Goal: Transaction & Acquisition: Book appointment/travel/reservation

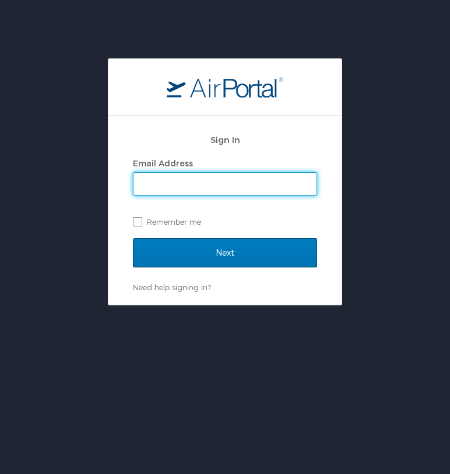
type input "kturner@ulm.edu"
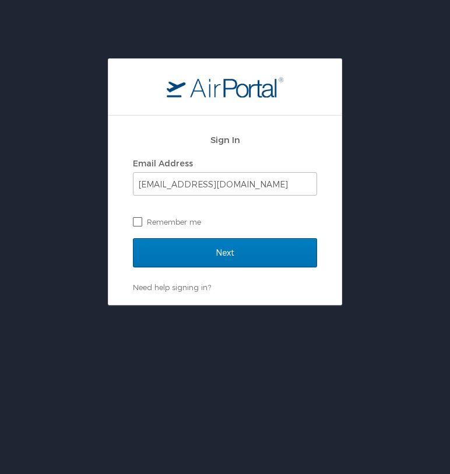
click at [134, 221] on label "Remember me" at bounding box center [225, 222] width 184 height 18
click at [134, 221] on input "Remember me" at bounding box center [137, 221] width 8 height 8
checkbox input "true"
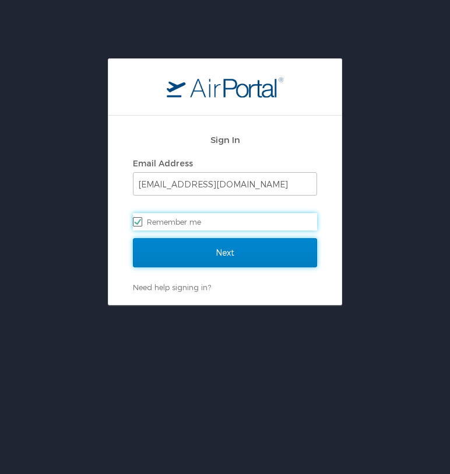
click at [187, 245] on input "Next" at bounding box center [225, 252] width 184 height 29
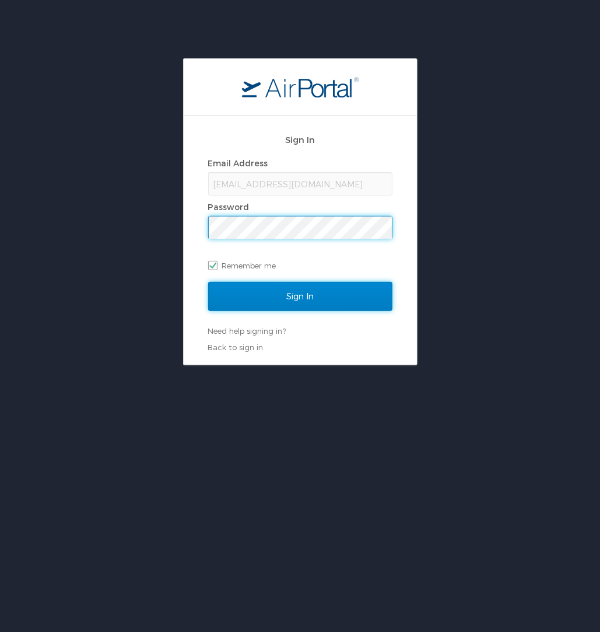
click at [335, 287] on input "Sign In" at bounding box center [300, 296] width 184 height 29
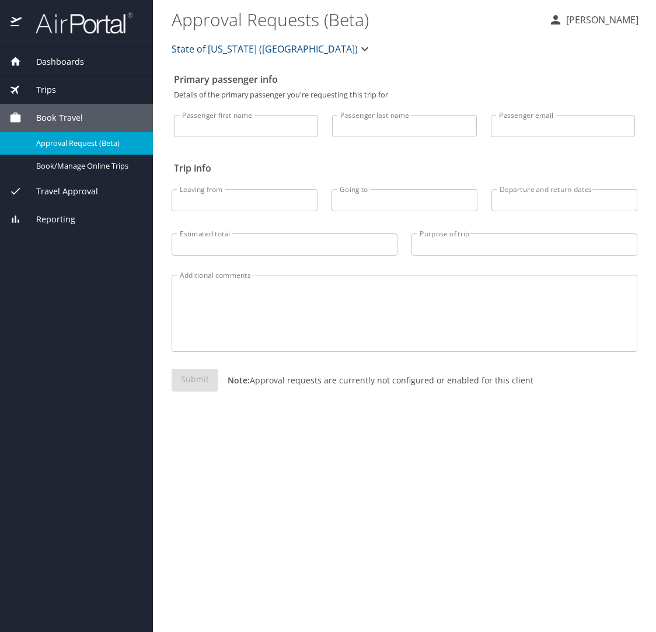
click at [288, 129] on input "Passenger first name" at bounding box center [246, 126] width 144 height 22
type input "Kaitlyn"
type input "Turner"
type input "kat1208@outlook.com"
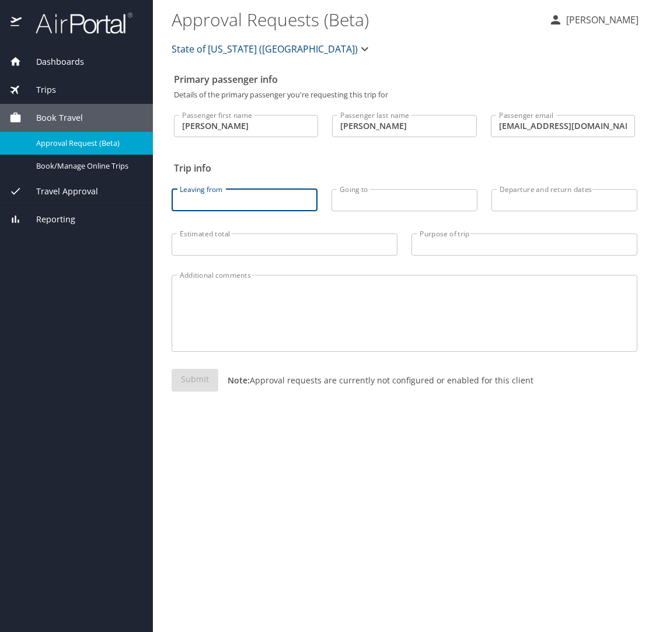
click at [232, 206] on input "Leaving from" at bounding box center [245, 200] width 146 height 22
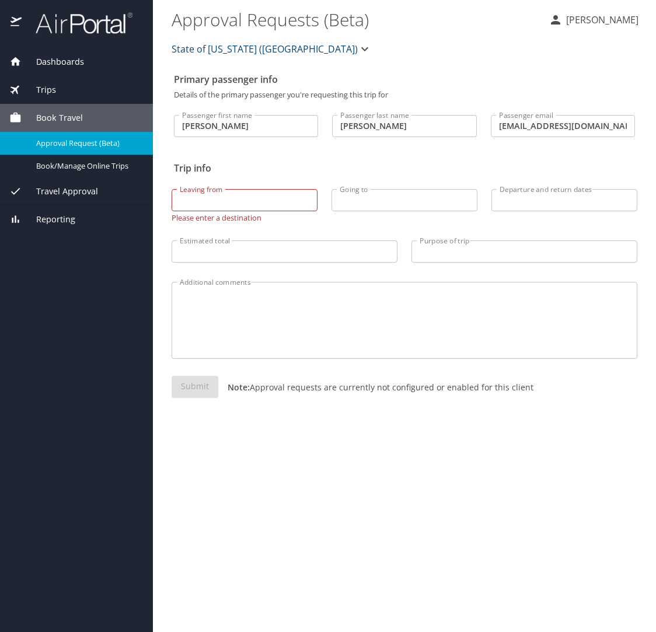
click at [54, 114] on span "Book Travel" at bounding box center [52, 117] width 61 height 13
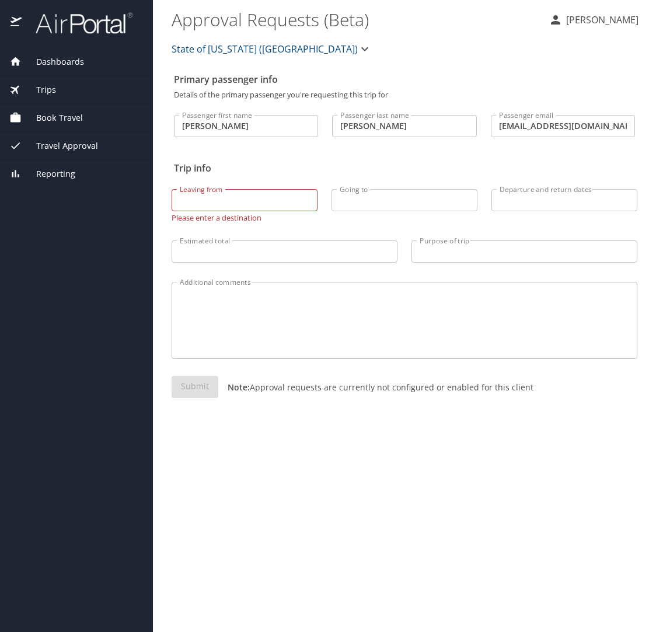
click at [64, 61] on span "Dashboards" at bounding box center [53, 61] width 62 height 13
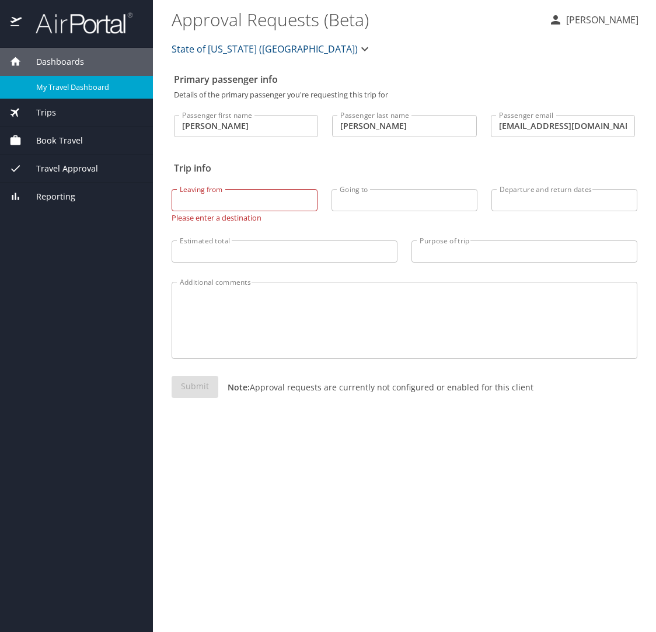
click at [67, 90] on span "My Travel Dashboard" at bounding box center [87, 87] width 103 height 11
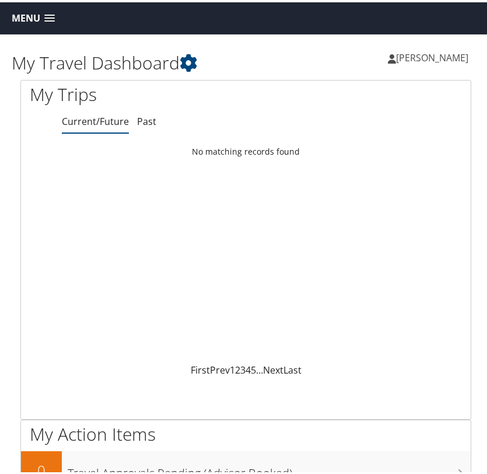
click at [34, 18] on span "Menu" at bounding box center [26, 16] width 29 height 11
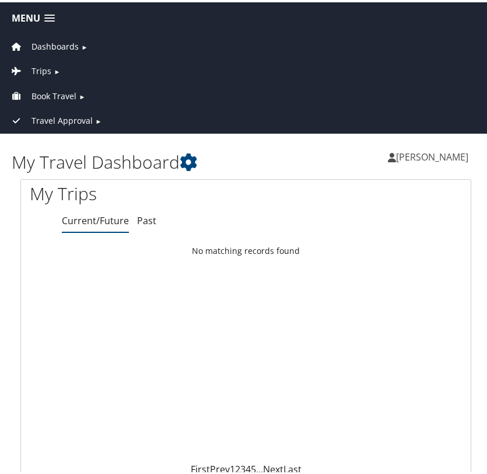
click at [42, 65] on span "Trips" at bounding box center [42, 68] width 20 height 13
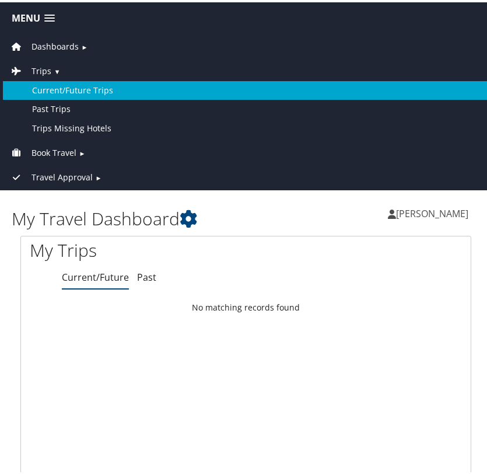
click at [55, 84] on link "Current/Future Trips" at bounding box center [246, 88] width 486 height 19
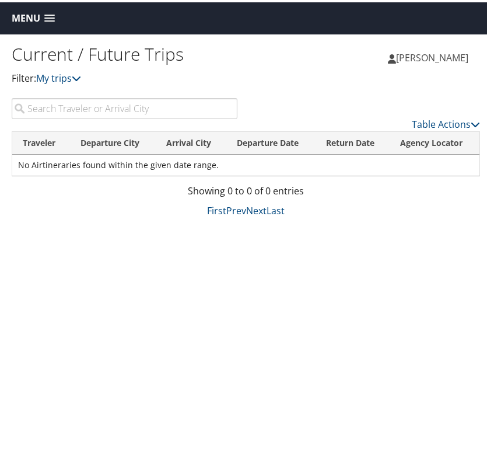
click at [33, 20] on span "Menu" at bounding box center [26, 16] width 29 height 11
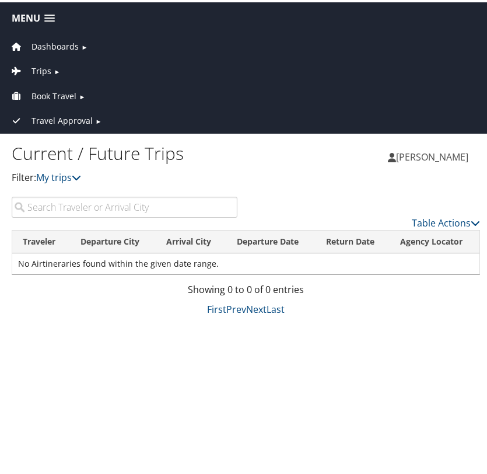
click at [50, 41] on span "Dashboards" at bounding box center [55, 44] width 47 height 13
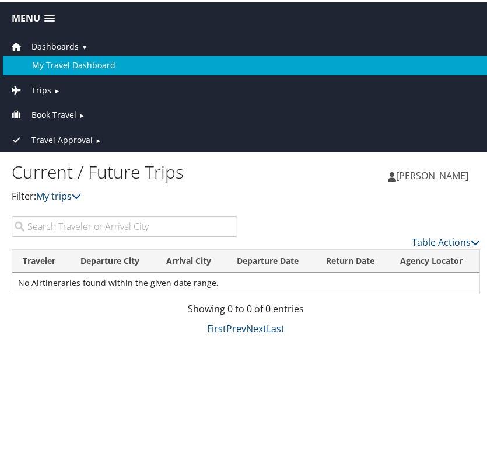
click at [61, 60] on link "My Travel Dashboard" at bounding box center [246, 63] width 486 height 19
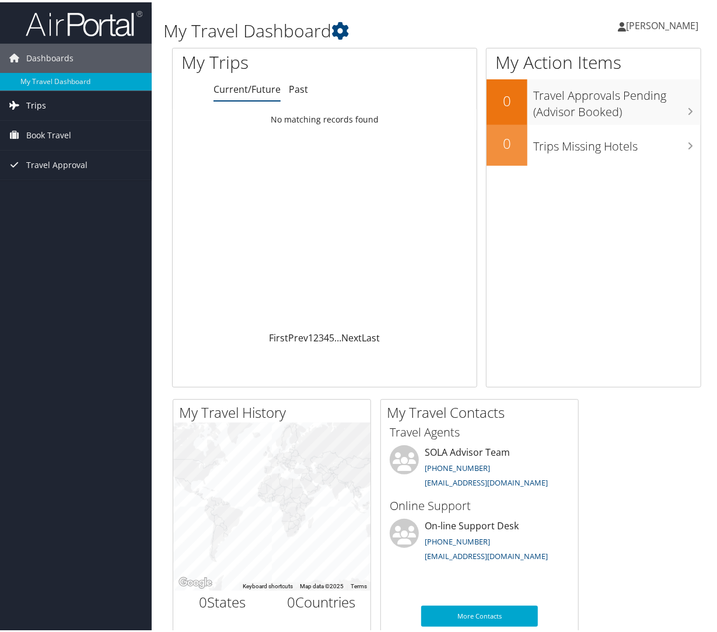
click at [44, 100] on span "Trips" at bounding box center [36, 103] width 20 height 29
click at [48, 183] on span "Book Travel" at bounding box center [48, 185] width 45 height 29
click at [90, 263] on link "Travel Approval" at bounding box center [76, 267] width 152 height 29
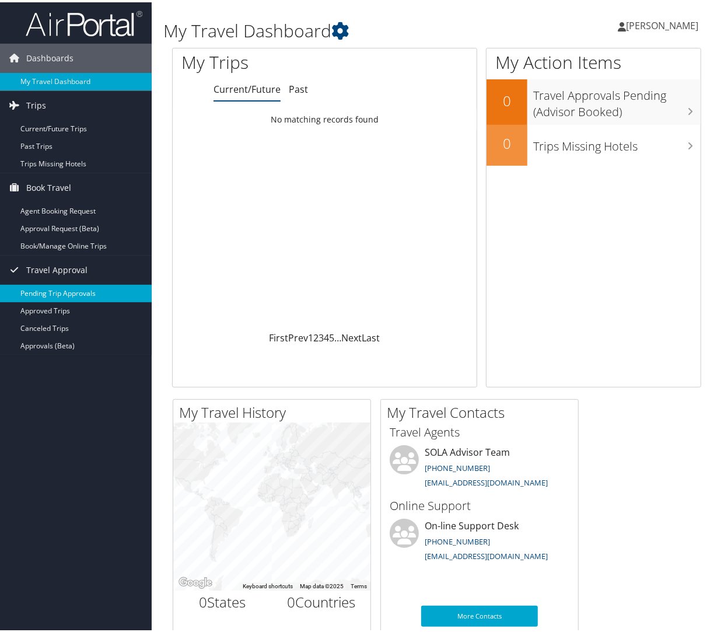
click at [88, 283] on link "Pending Trip Approvals" at bounding box center [76, 291] width 152 height 18
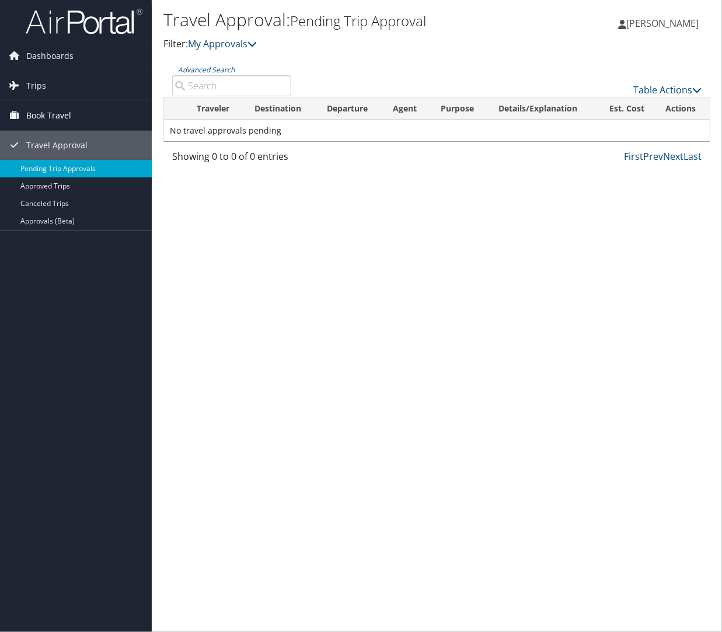
click at [35, 104] on span "Book Travel" at bounding box center [48, 115] width 45 height 29
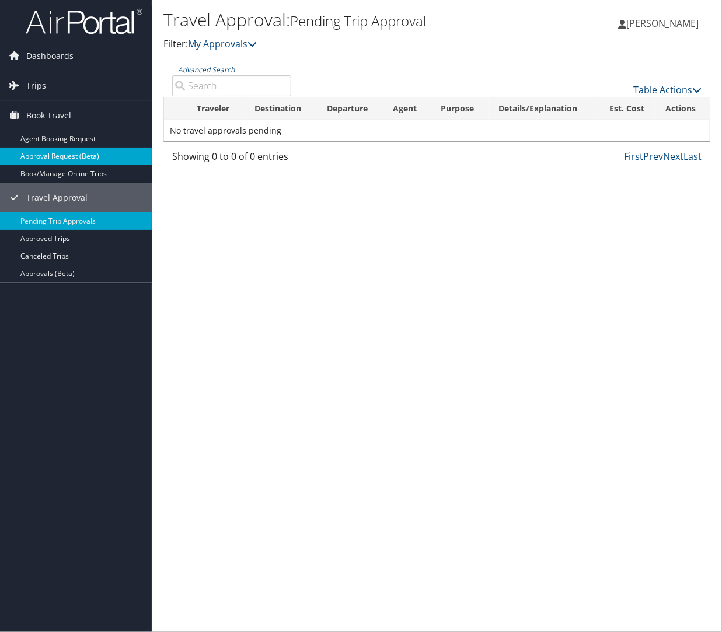
click at [47, 160] on link "Approval Request (Beta)" at bounding box center [76, 157] width 152 height 18
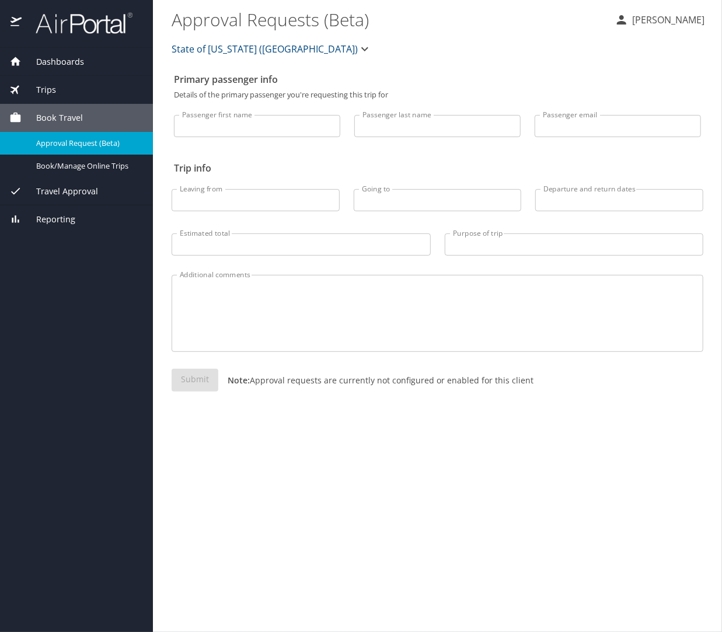
click at [55, 118] on span "Book Travel" at bounding box center [52, 117] width 61 height 13
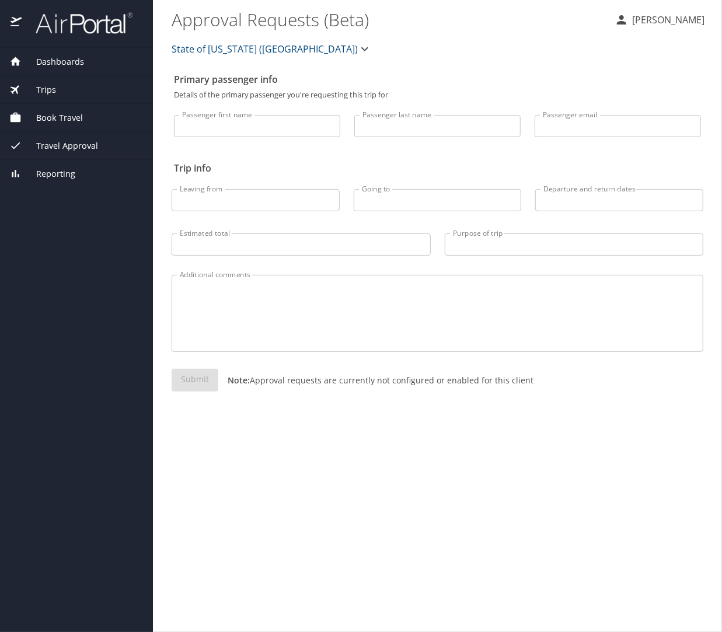
click at [55, 118] on span "Book Travel" at bounding box center [52, 117] width 61 height 13
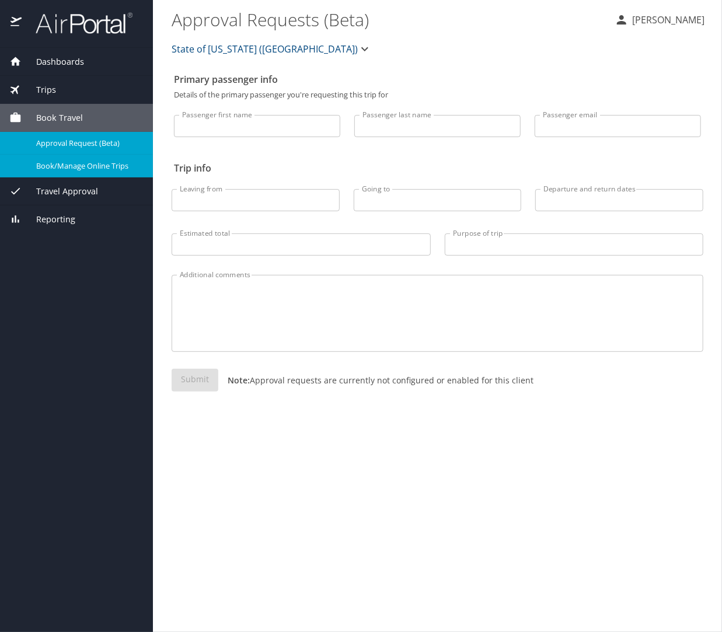
click at [67, 166] on span "Book/Manage Online Trips" at bounding box center [87, 165] width 103 height 11
